Goal: Book appointment/travel/reservation

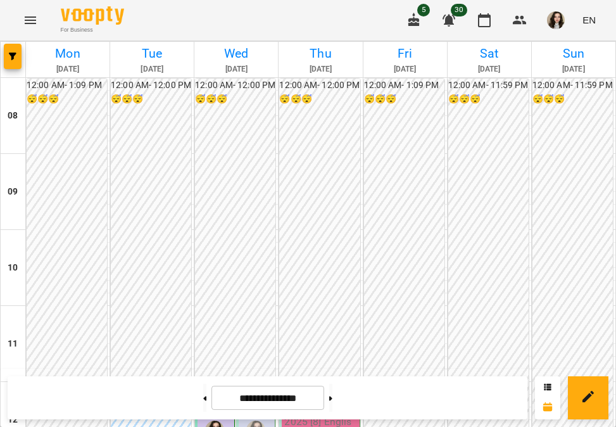
scroll to position [286, 0]
click at [215, 421] on img "Вікторія Корнейко (а)" at bounding box center [214, 430] width 19 height 19
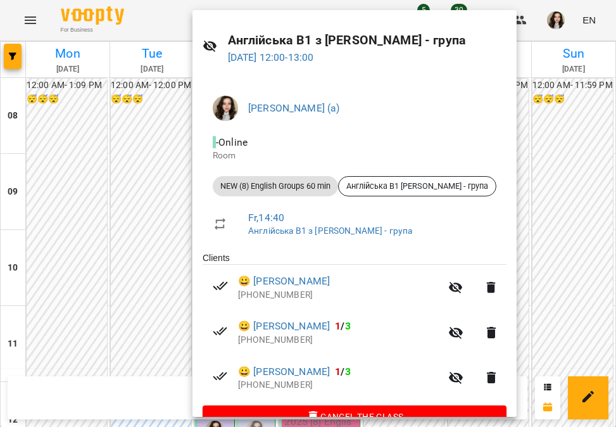
scroll to position [58, 0]
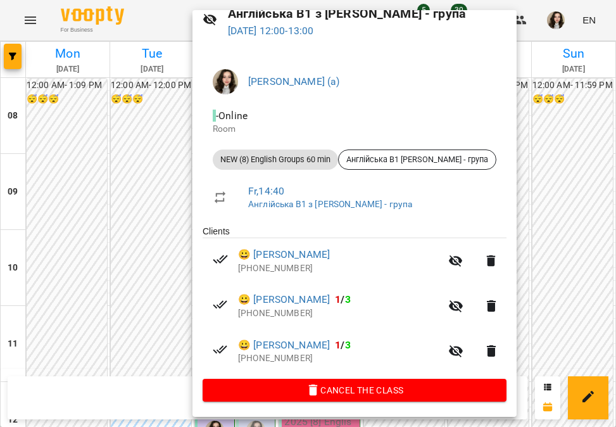
click at [565, 136] on div at bounding box center [308, 213] width 616 height 427
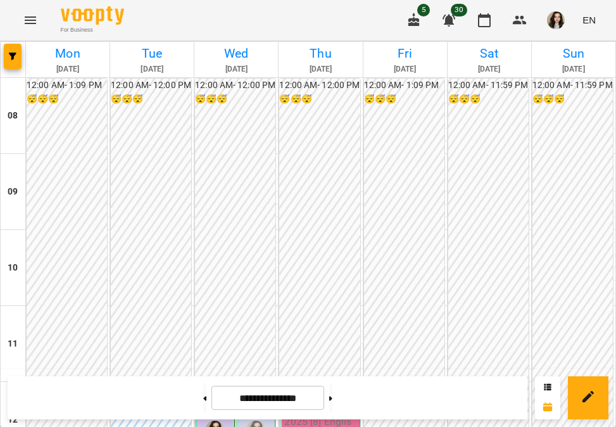
click at [205, 416] on div at bounding box center [214, 430] width 29 height 29
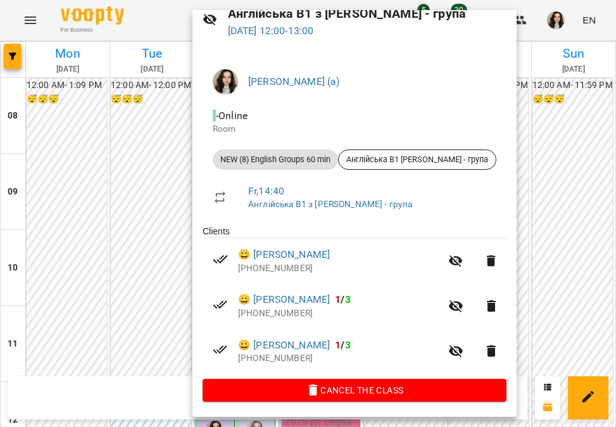
click at [533, 144] on div at bounding box center [308, 213] width 616 height 427
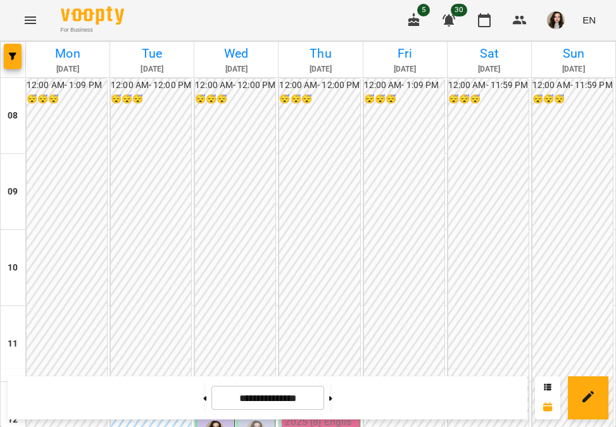
scroll to position [213, 0]
click at [214, 421] on img "Вікторія Корнейко (а)" at bounding box center [214, 430] width 19 height 19
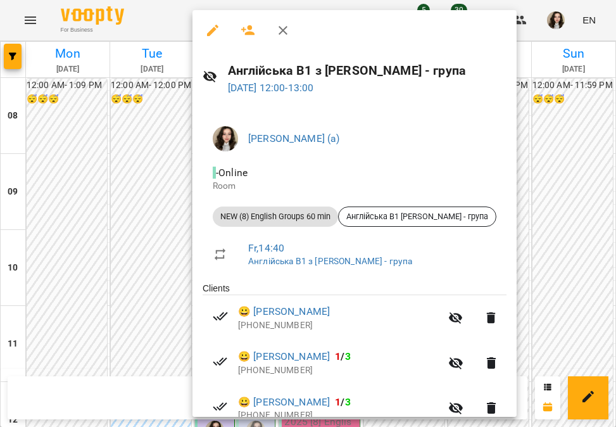
click at [552, 155] on div at bounding box center [308, 213] width 616 height 427
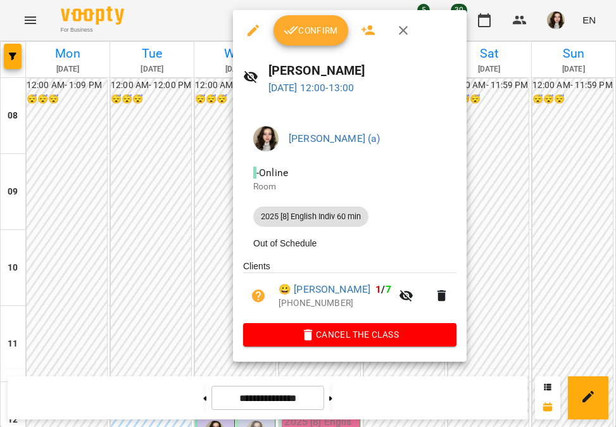
click at [495, 218] on div at bounding box center [308, 213] width 616 height 427
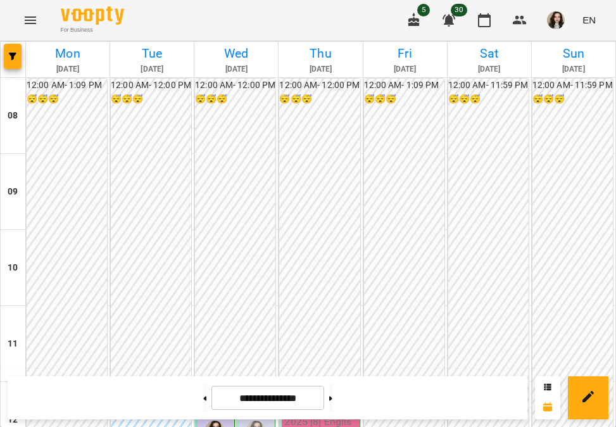
scroll to position [227, 0]
click at [333, 392] on button at bounding box center [330, 398] width 3 height 28
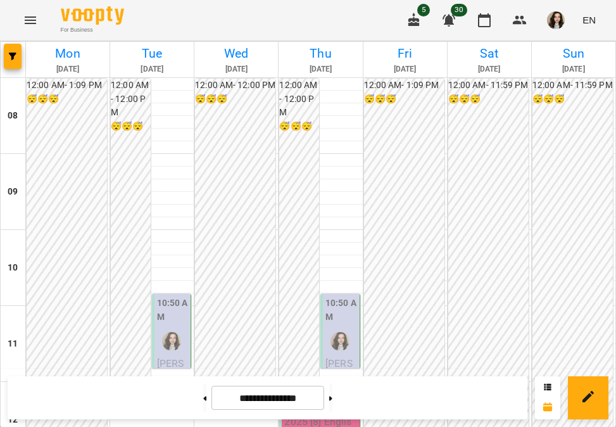
scroll to position [394, 0]
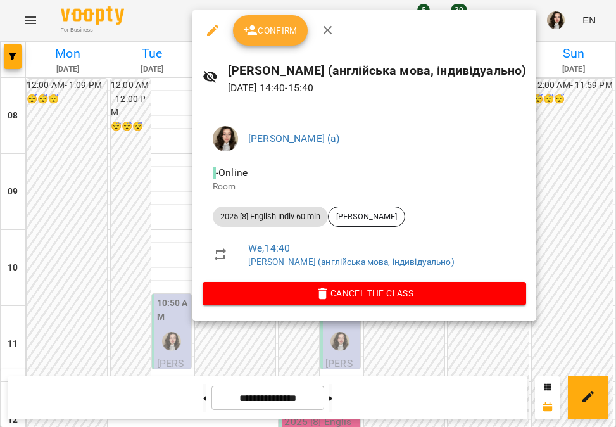
click at [567, 205] on div at bounding box center [308, 213] width 616 height 427
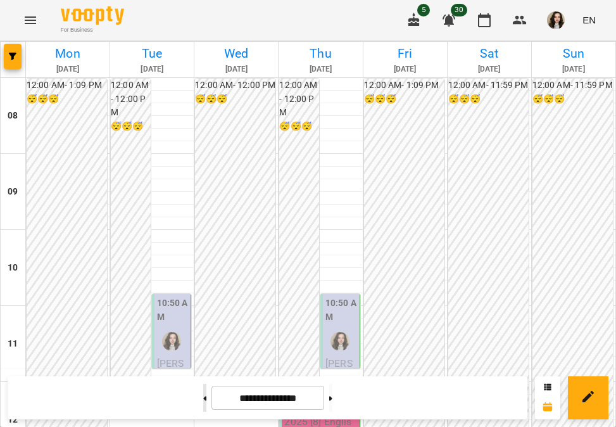
click at [203, 400] on button at bounding box center [204, 398] width 3 height 28
type input "**********"
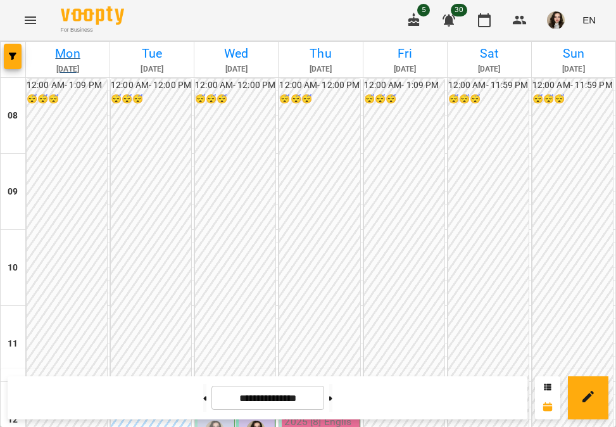
scroll to position [263, 0]
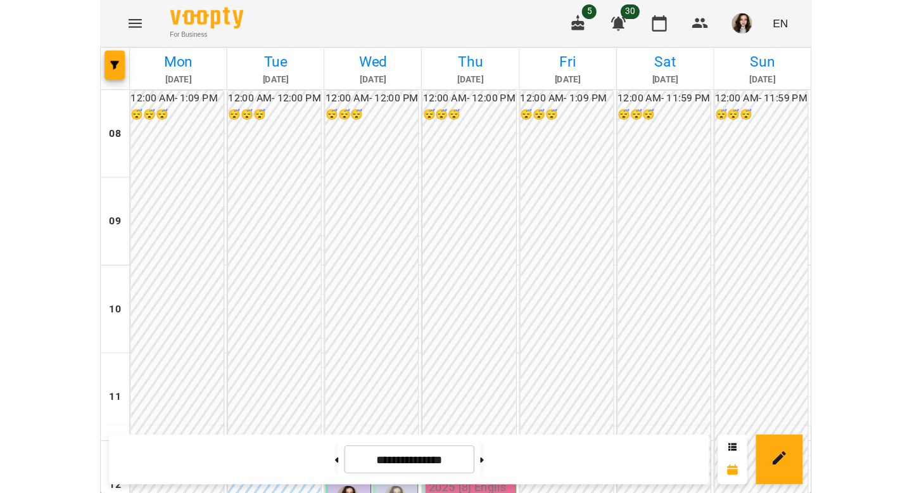
scroll to position [308, 0]
